Goal: Task Accomplishment & Management: Use online tool/utility

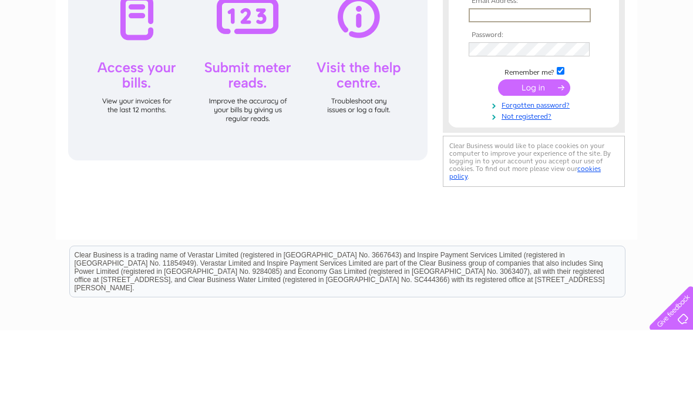
type input "catherine@arvikaconsult.co"
click at [534, 177] on input "submit" at bounding box center [534, 176] width 72 height 16
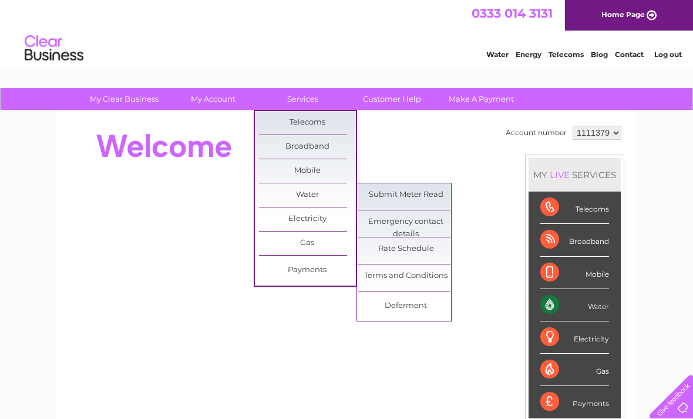
click at [432, 191] on link "Submit Meter Read" at bounding box center [406, 194] width 97 height 23
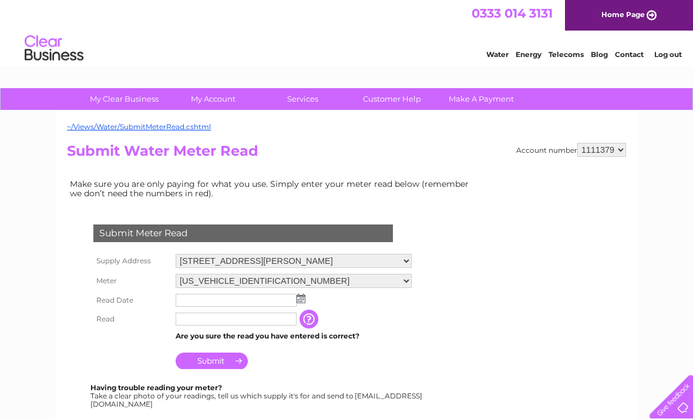
click at [249, 302] on input "text" at bounding box center [236, 300] width 121 height 13
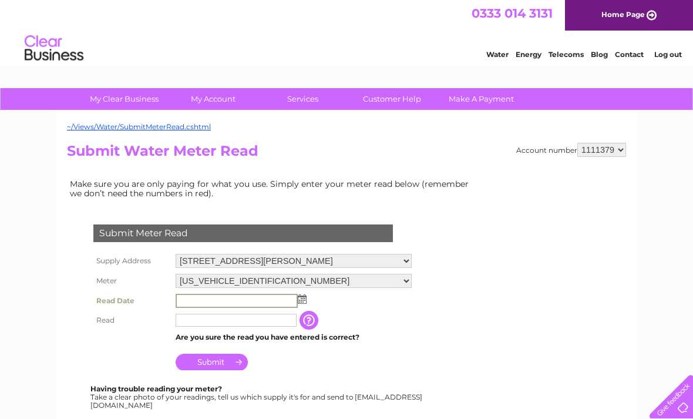
click at [305, 303] on td at bounding box center [294, 301] width 242 height 20
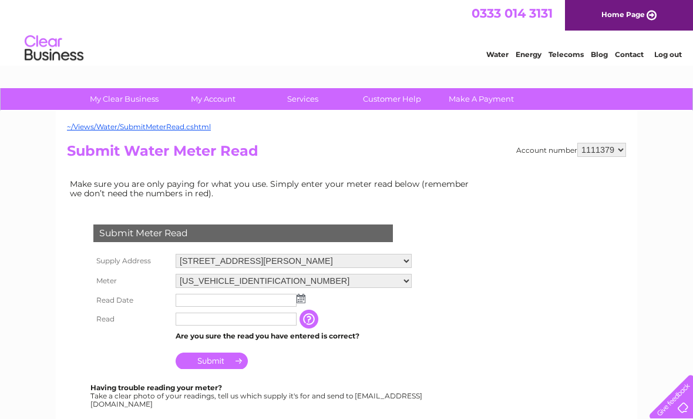
click at [305, 298] on img at bounding box center [301, 298] width 9 height 9
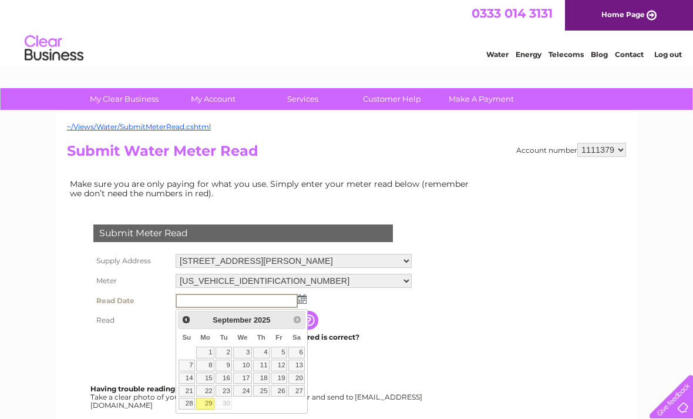
click at [207, 408] on link "29" at bounding box center [205, 404] width 18 height 12
type input "2025/09/29"
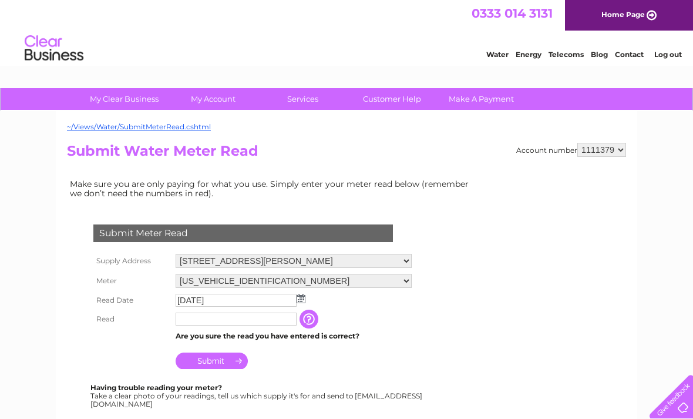
click at [259, 325] on input "text" at bounding box center [236, 318] width 121 height 13
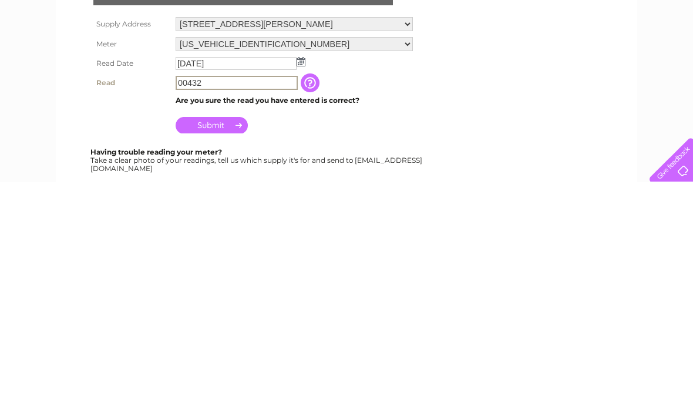
type input "00432"
click at [218, 354] on input "Submit" at bounding box center [212, 362] width 72 height 16
